Goal: Communication & Community: Share content

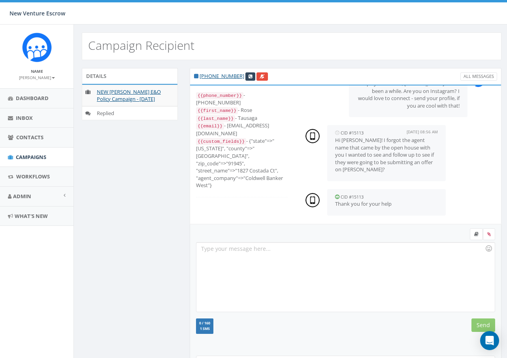
scroll to position [85, 0]
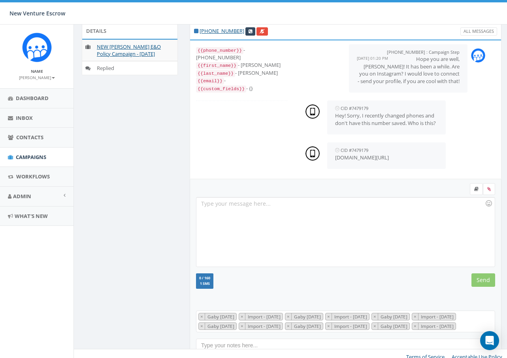
scroll to position [51, 0]
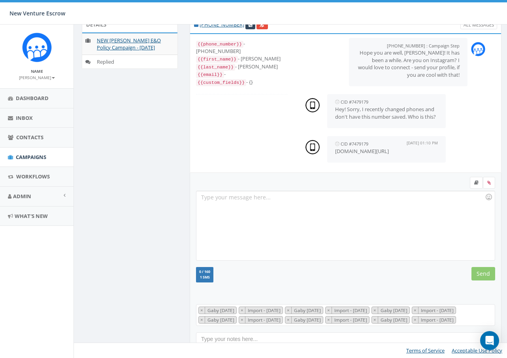
drag, startPoint x: 416, startPoint y: 151, endPoint x: 336, endPoint y: 153, distance: 80.3
click at [336, 153] on p "[DOMAIN_NAME][URL]" at bounding box center [386, 151] width 103 height 8
copy p "[DOMAIN_NAME][URL]"
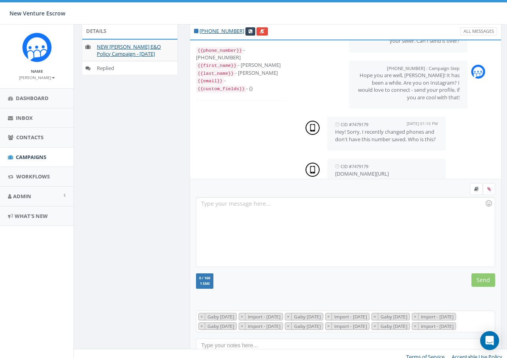
scroll to position [62, 0]
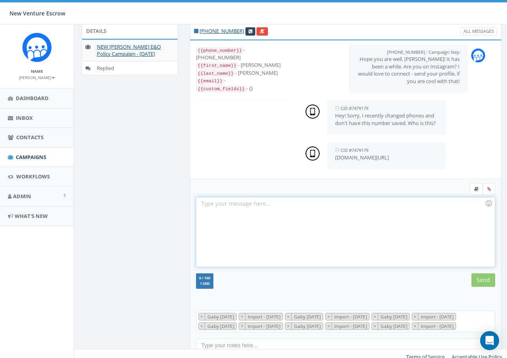
click at [338, 222] on div at bounding box center [346, 231] width 298 height 69
